Goal: Entertainment & Leisure: Browse casually

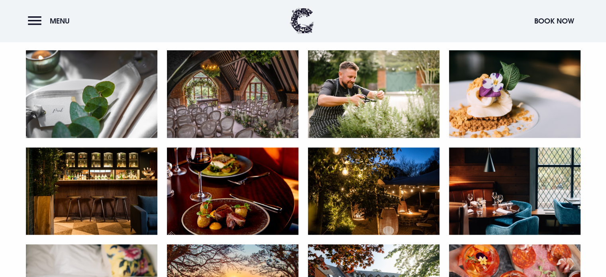
scroll to position [539, 0]
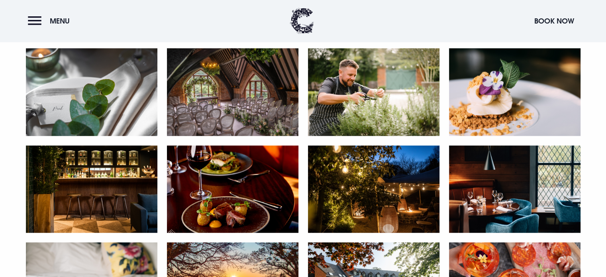
click at [222, 201] on img at bounding box center [233, 189] width 132 height 88
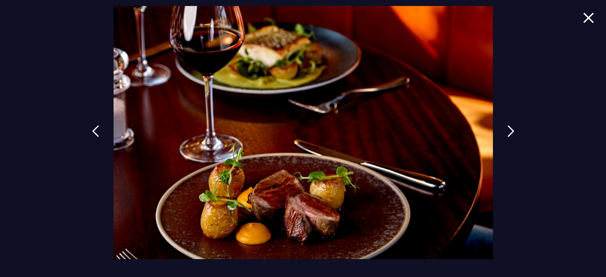
click at [593, 20] on img at bounding box center [588, 17] width 11 height 11
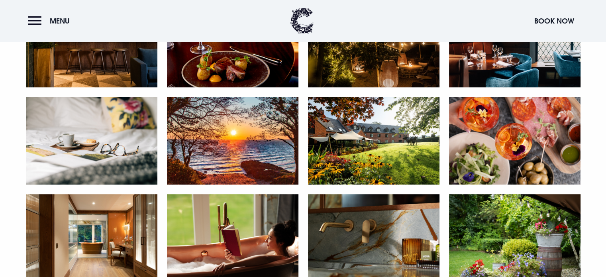
scroll to position [684, 0]
click at [209, 138] on img at bounding box center [233, 141] width 132 height 88
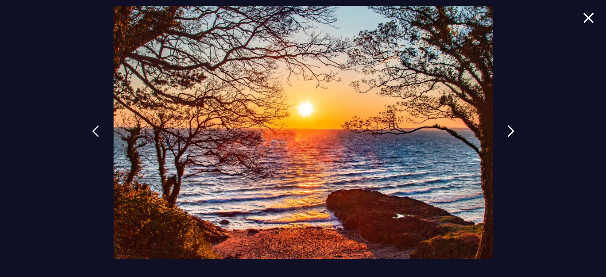
click at [592, 20] on img at bounding box center [588, 17] width 11 height 11
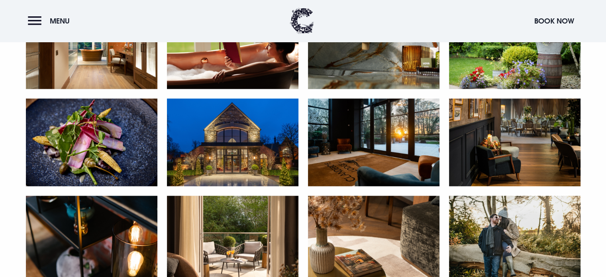
scroll to position [878, 0]
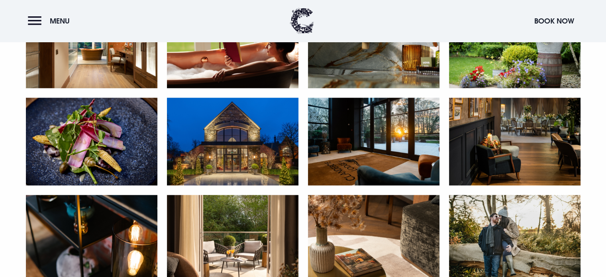
click at [183, 160] on img at bounding box center [233, 142] width 132 height 88
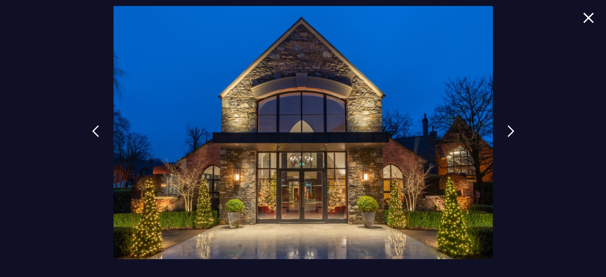
click at [590, 22] on img at bounding box center [588, 17] width 11 height 11
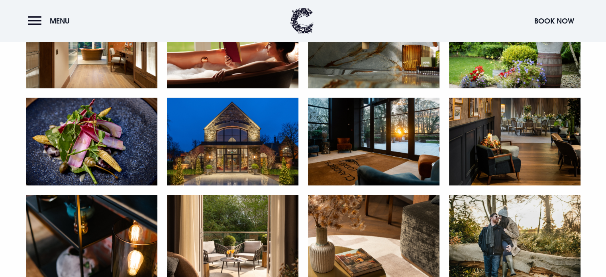
click at [371, 149] on img at bounding box center [374, 142] width 132 height 88
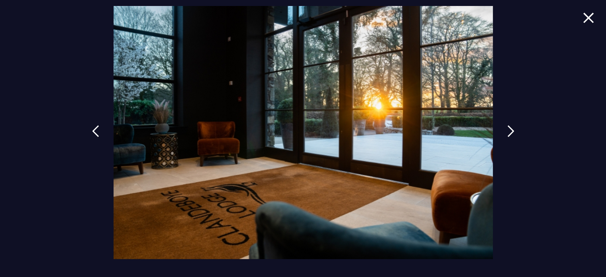
click at [590, 22] on img at bounding box center [588, 17] width 11 height 11
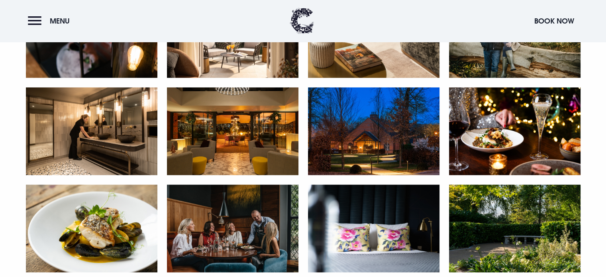
scroll to position [1083, 0]
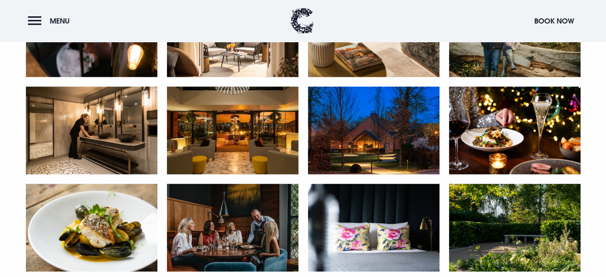
click at [265, 157] on img at bounding box center [233, 130] width 132 height 88
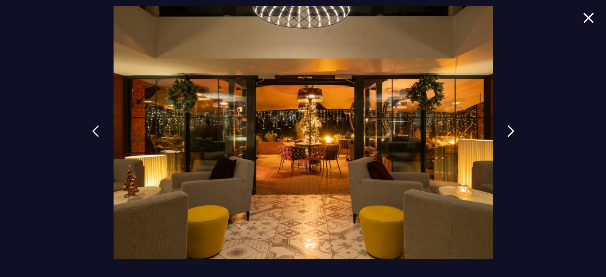
click at [588, 18] on img at bounding box center [588, 17] width 11 height 11
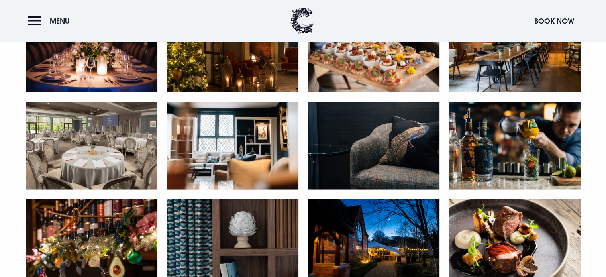
scroll to position [1451, 0]
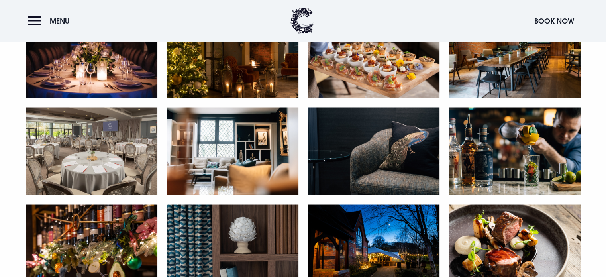
click at [70, 152] on img at bounding box center [92, 151] width 132 height 88
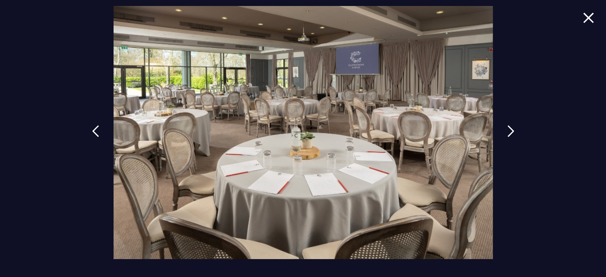
click at [593, 20] on img at bounding box center [588, 17] width 11 height 11
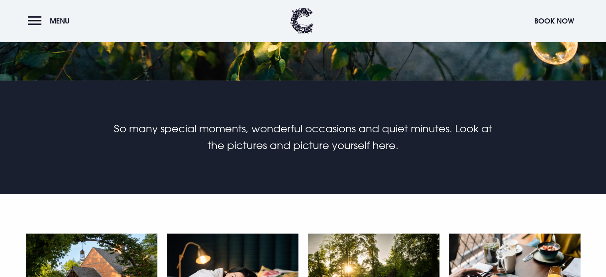
scroll to position [0, 0]
